Goal: Navigation & Orientation: Understand site structure

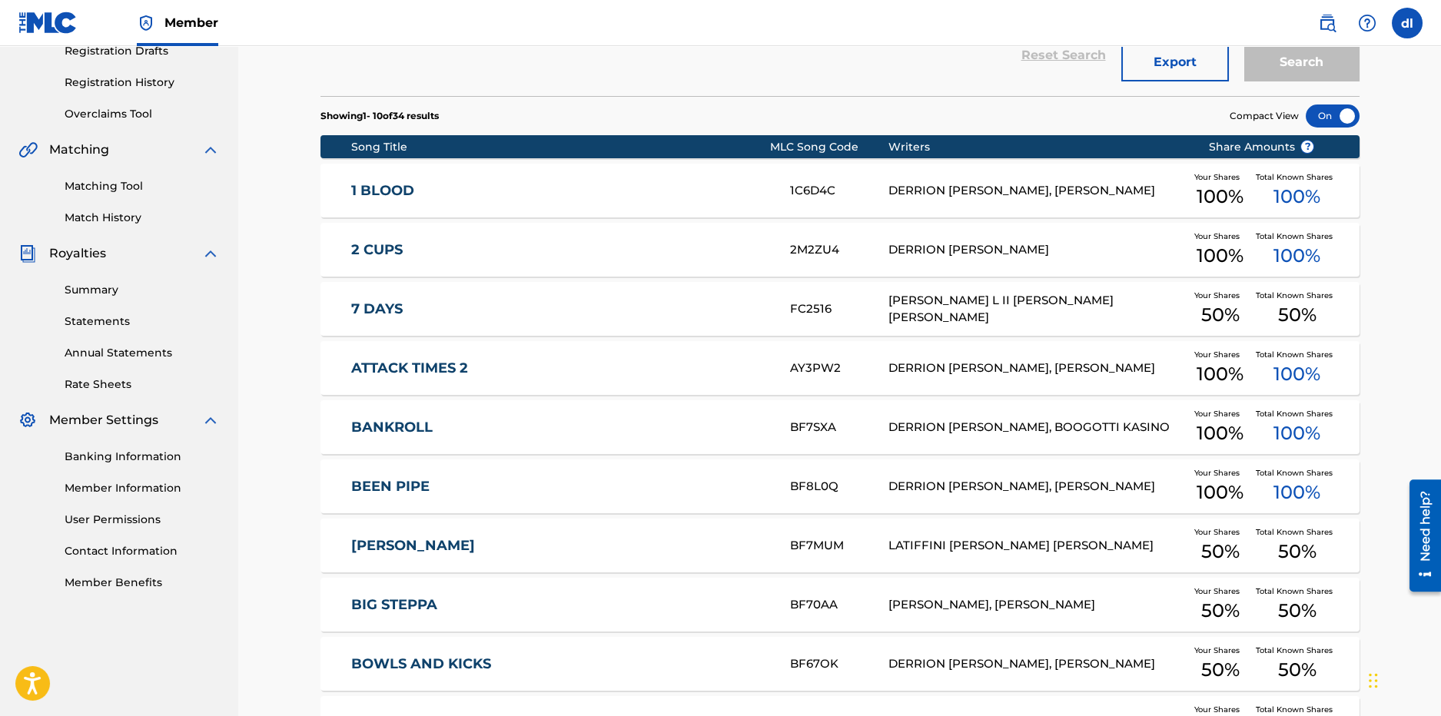
drag, startPoint x: 0, startPoint y: 0, endPoint x: 436, endPoint y: 596, distance: 738.9
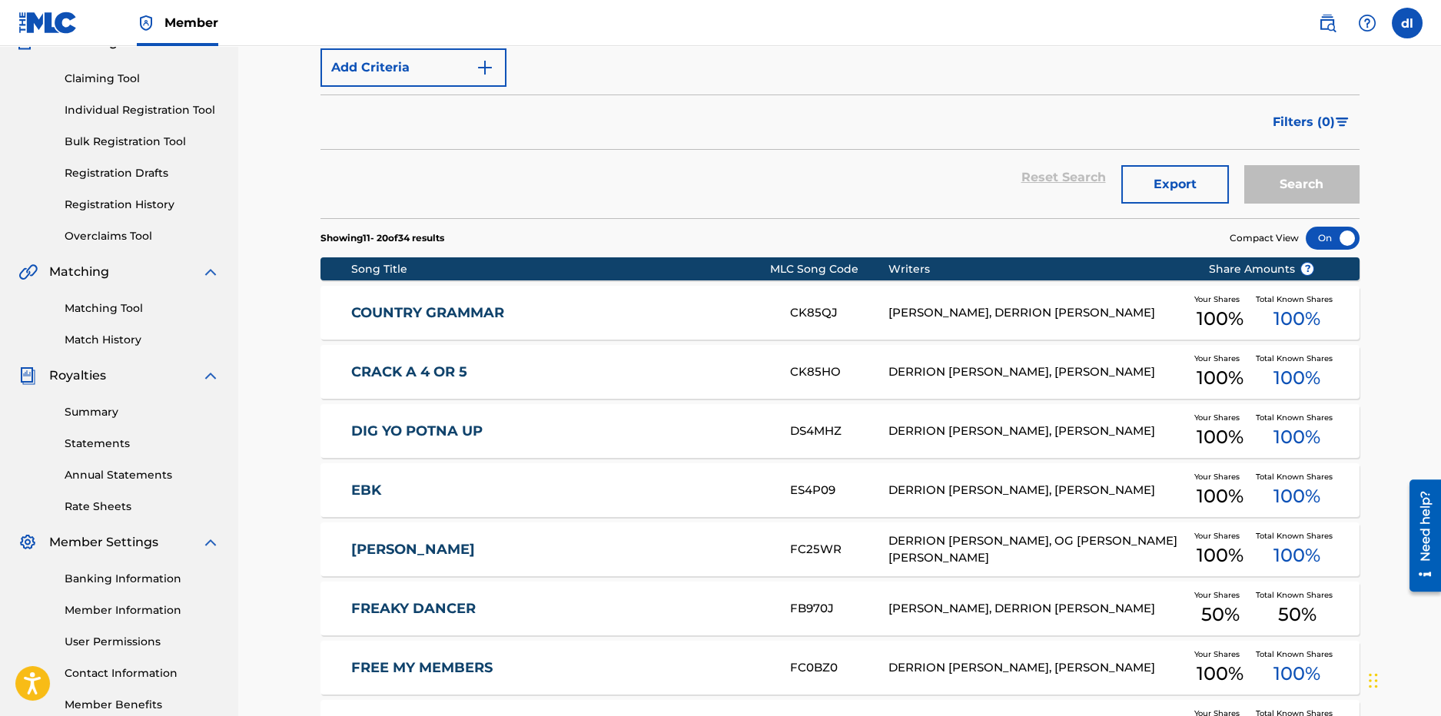
scroll to position [153, 0]
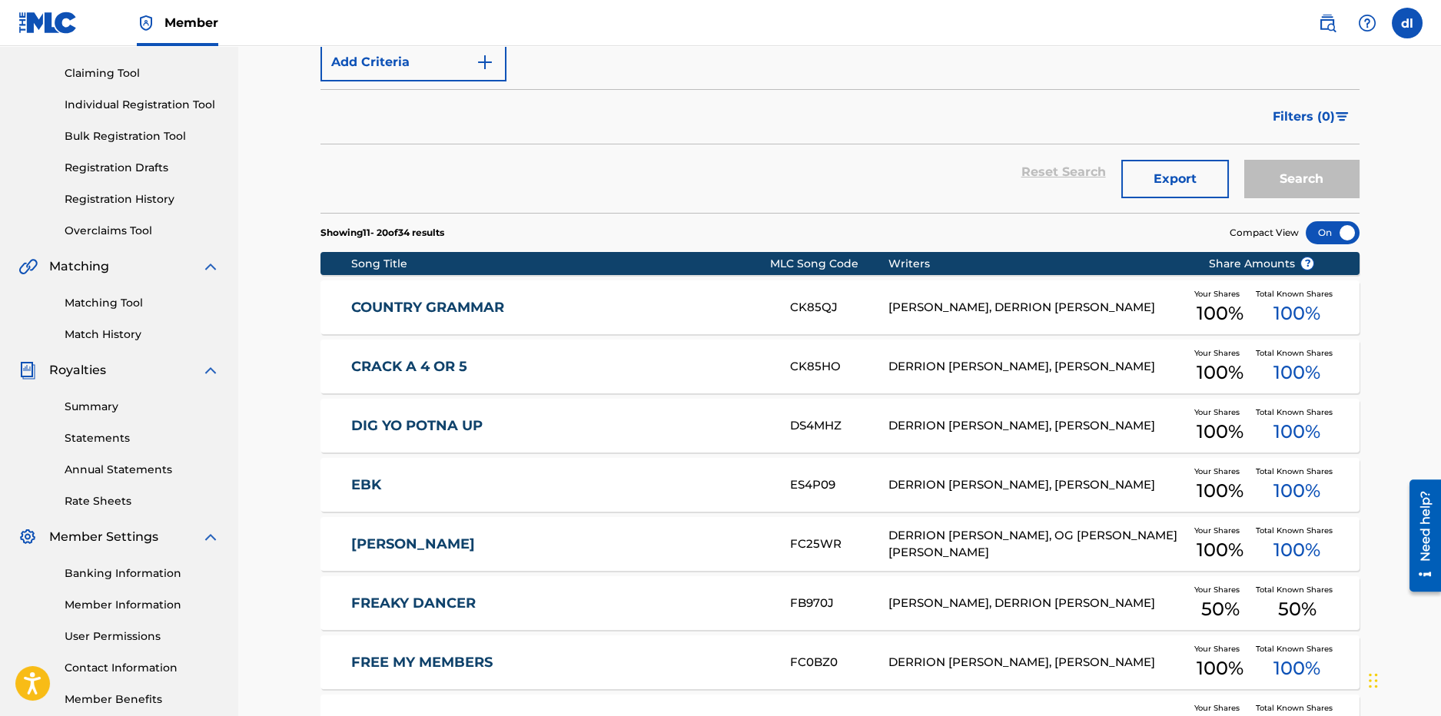
click at [430, 490] on link "EBK" at bounding box center [560, 485] width 418 height 18
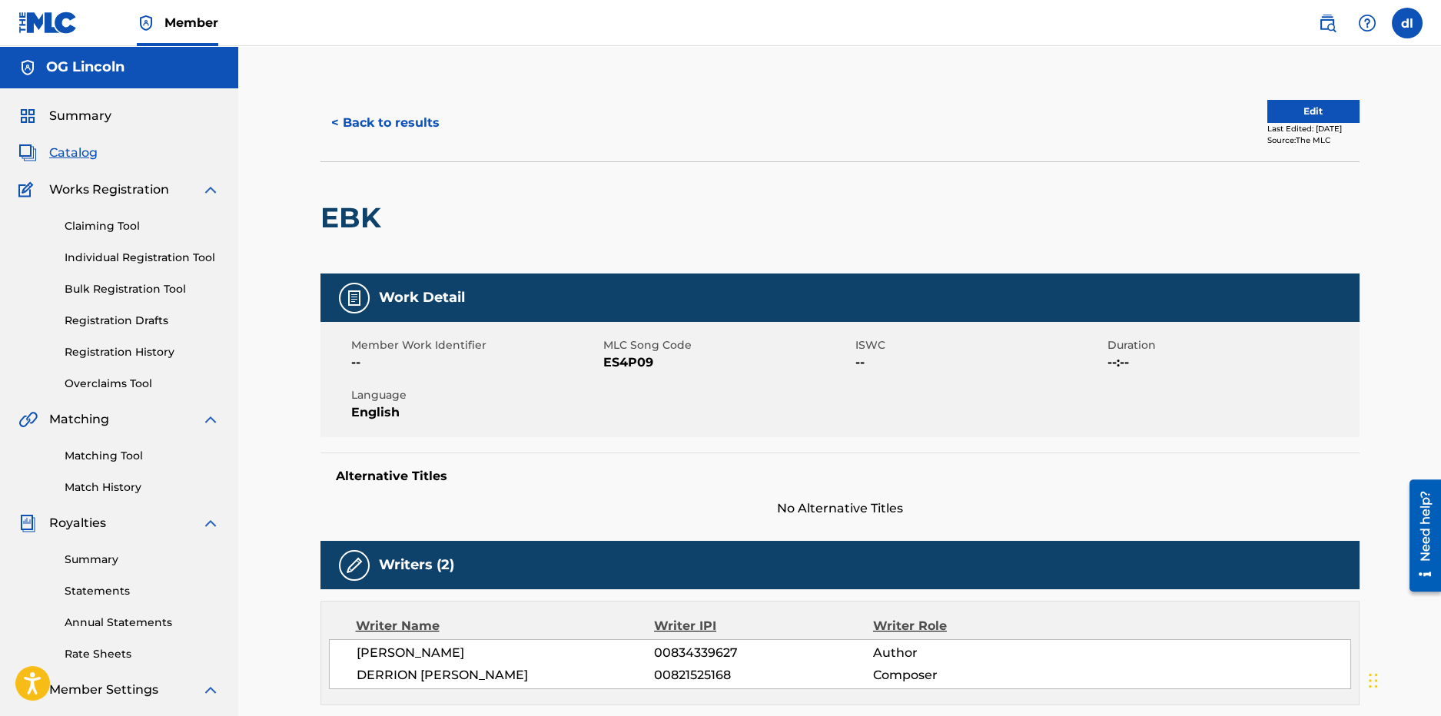
click at [81, 114] on span "Summary" at bounding box center [80, 116] width 62 height 18
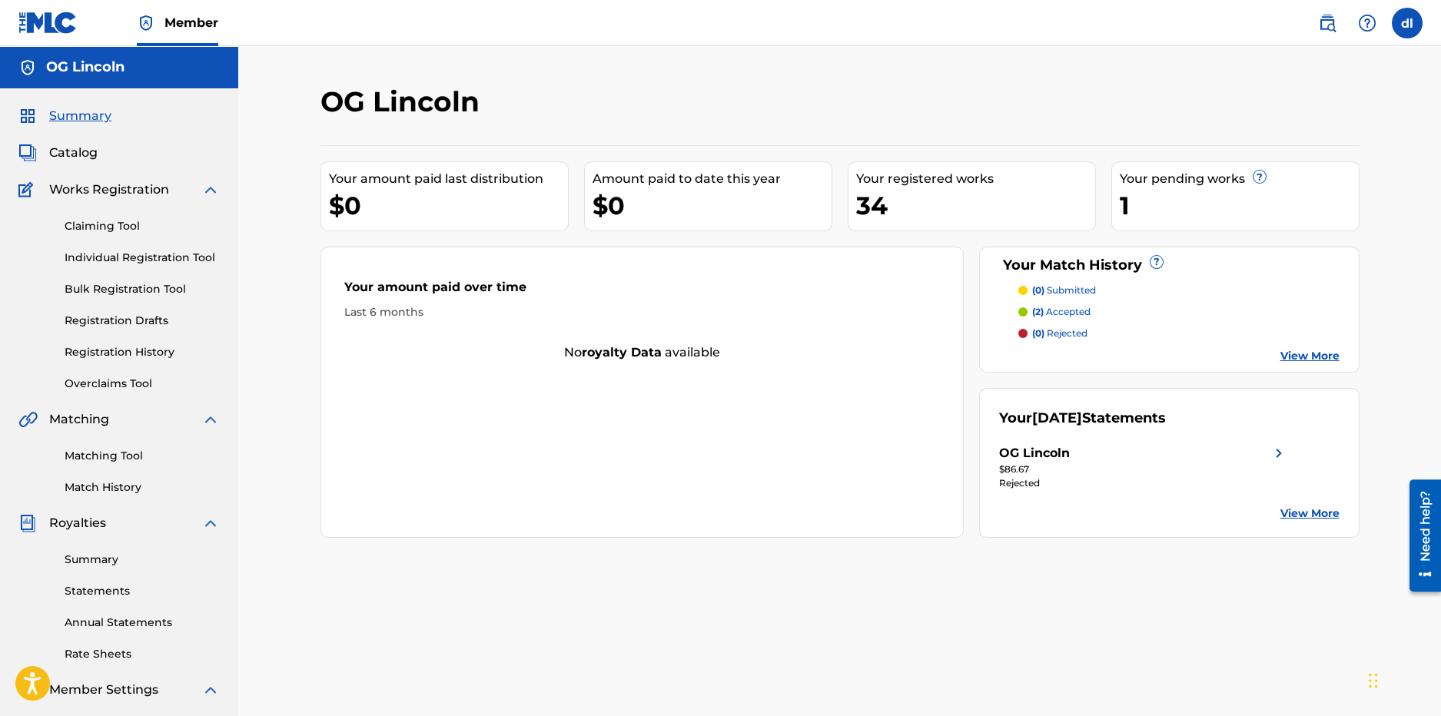
click at [137, 316] on link "Registration Drafts" at bounding box center [142, 321] width 155 height 16
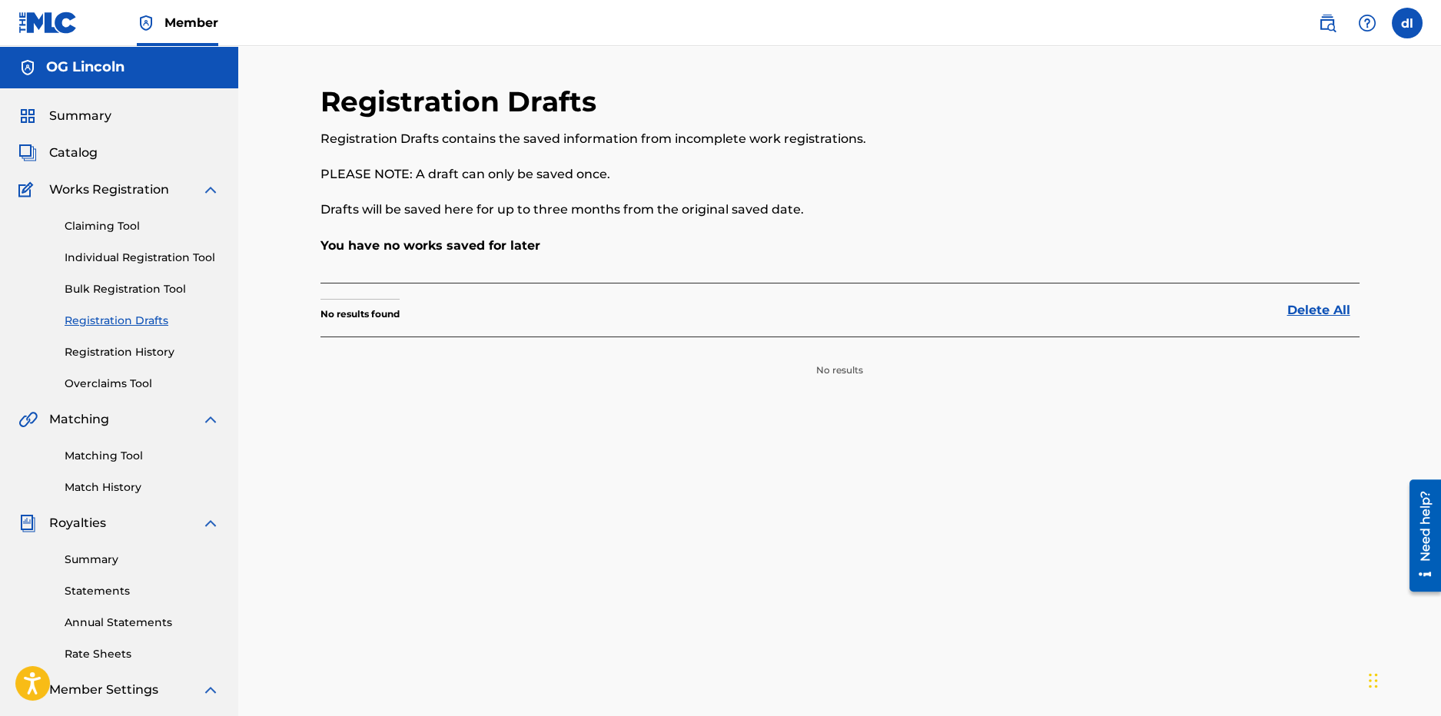
click at [101, 352] on link "Registration History" at bounding box center [142, 352] width 155 height 16
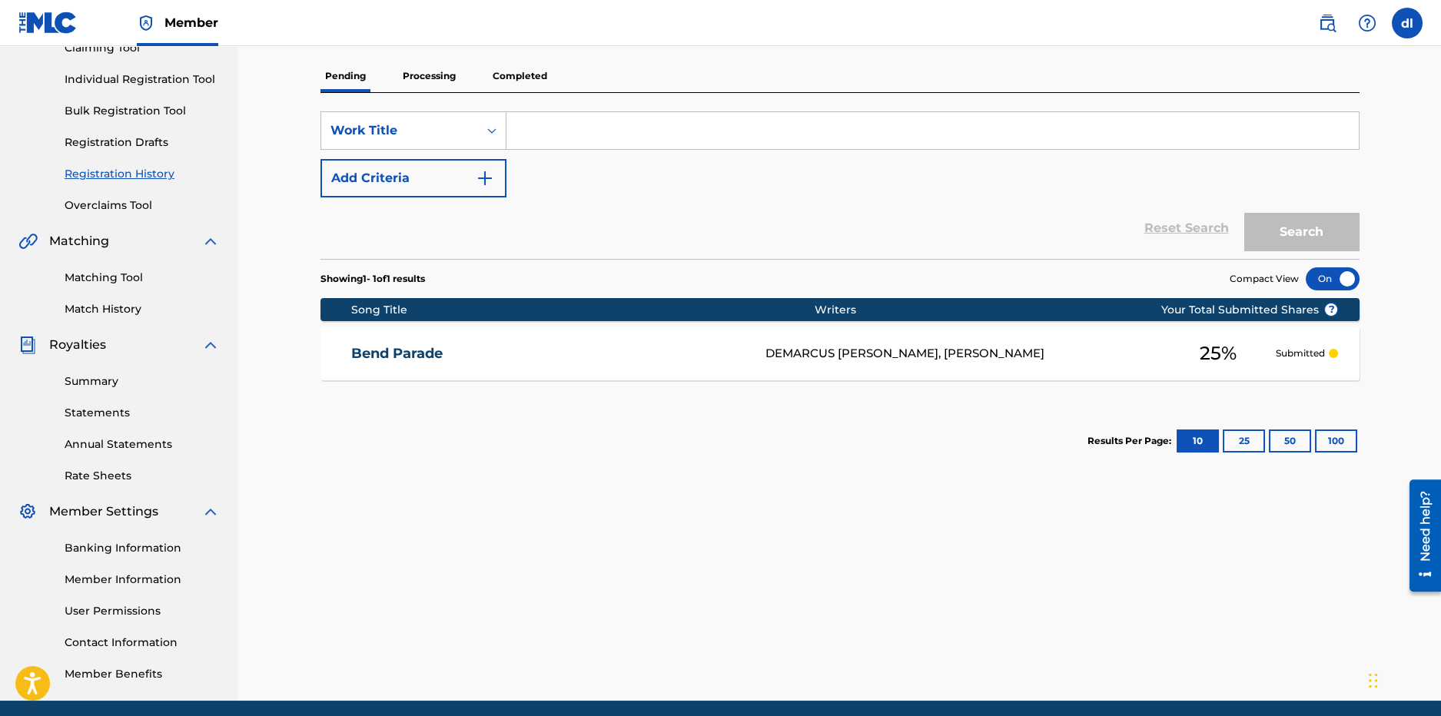
scroll to position [153, 0]
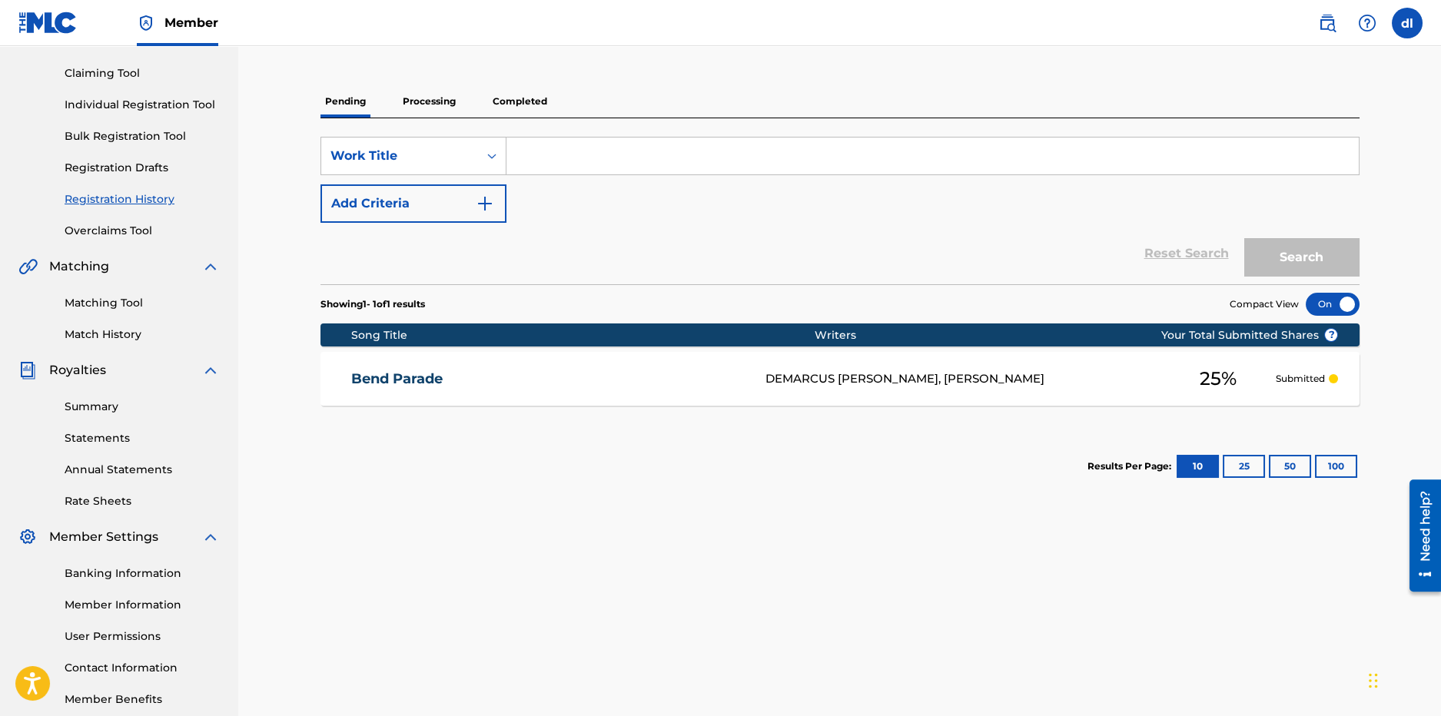
click at [103, 410] on link "Summary" at bounding box center [142, 407] width 155 height 16
